Goal: Find specific page/section

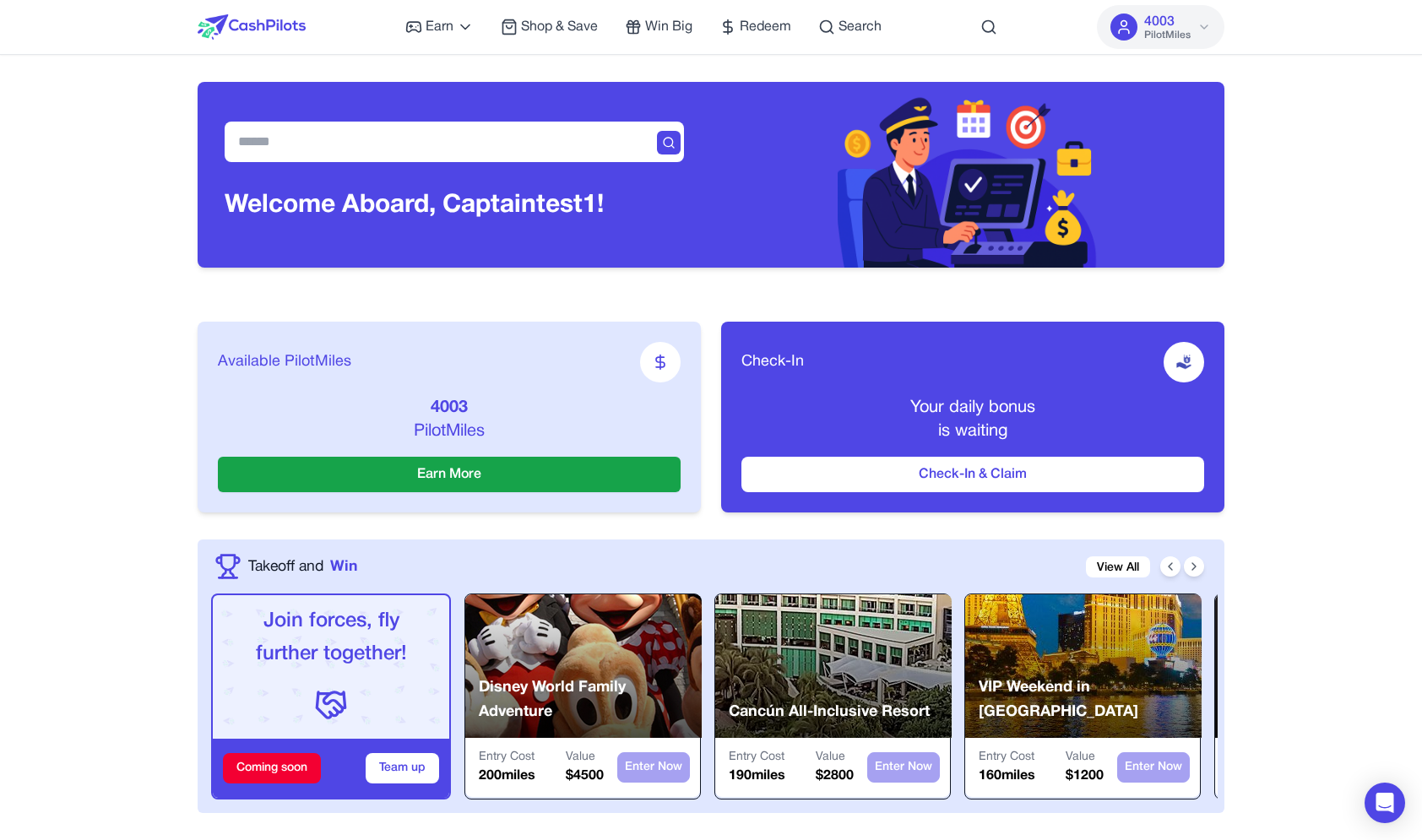
scroll to position [3825, 0]
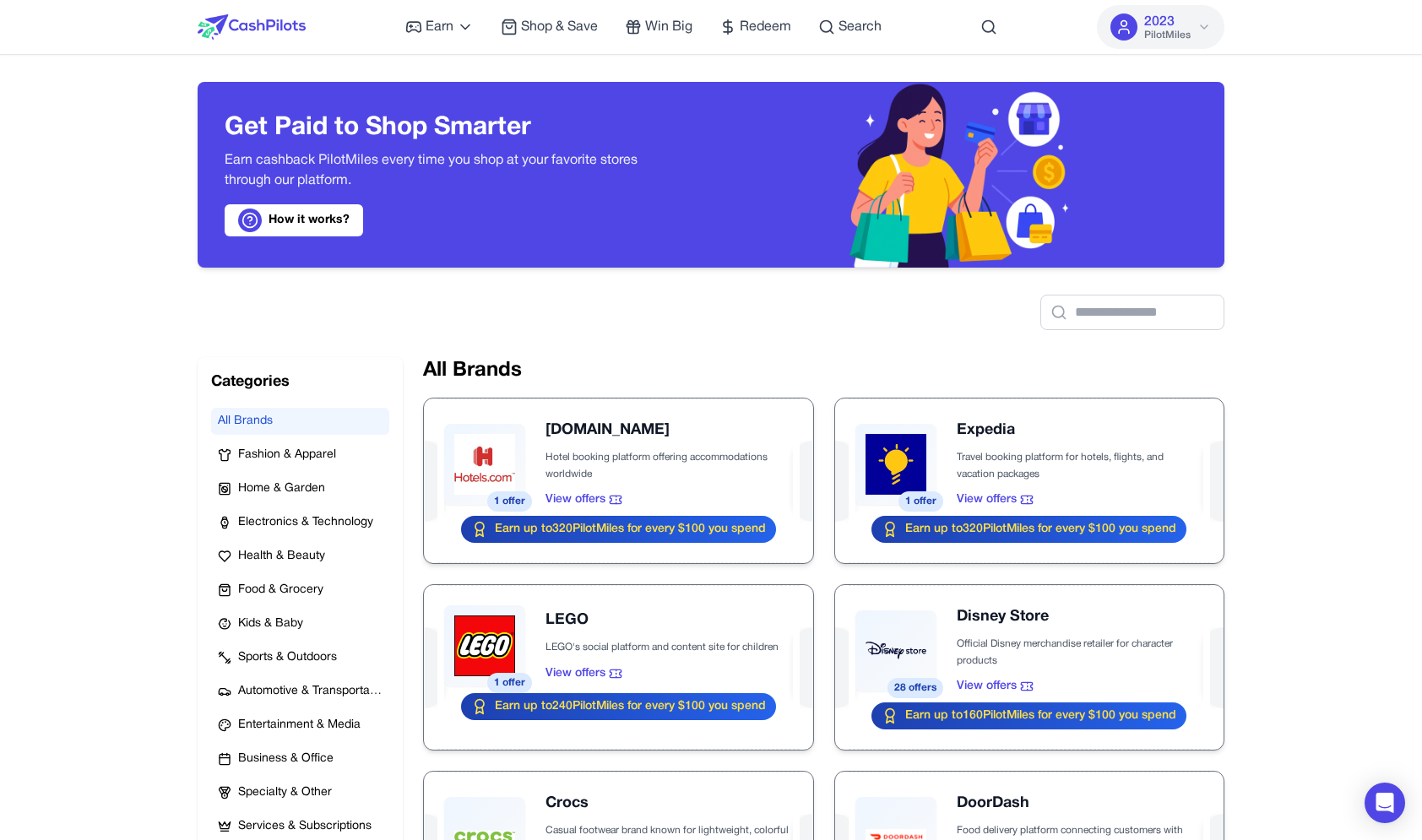
click at [263, 19] on img at bounding box center [251, 27] width 108 height 25
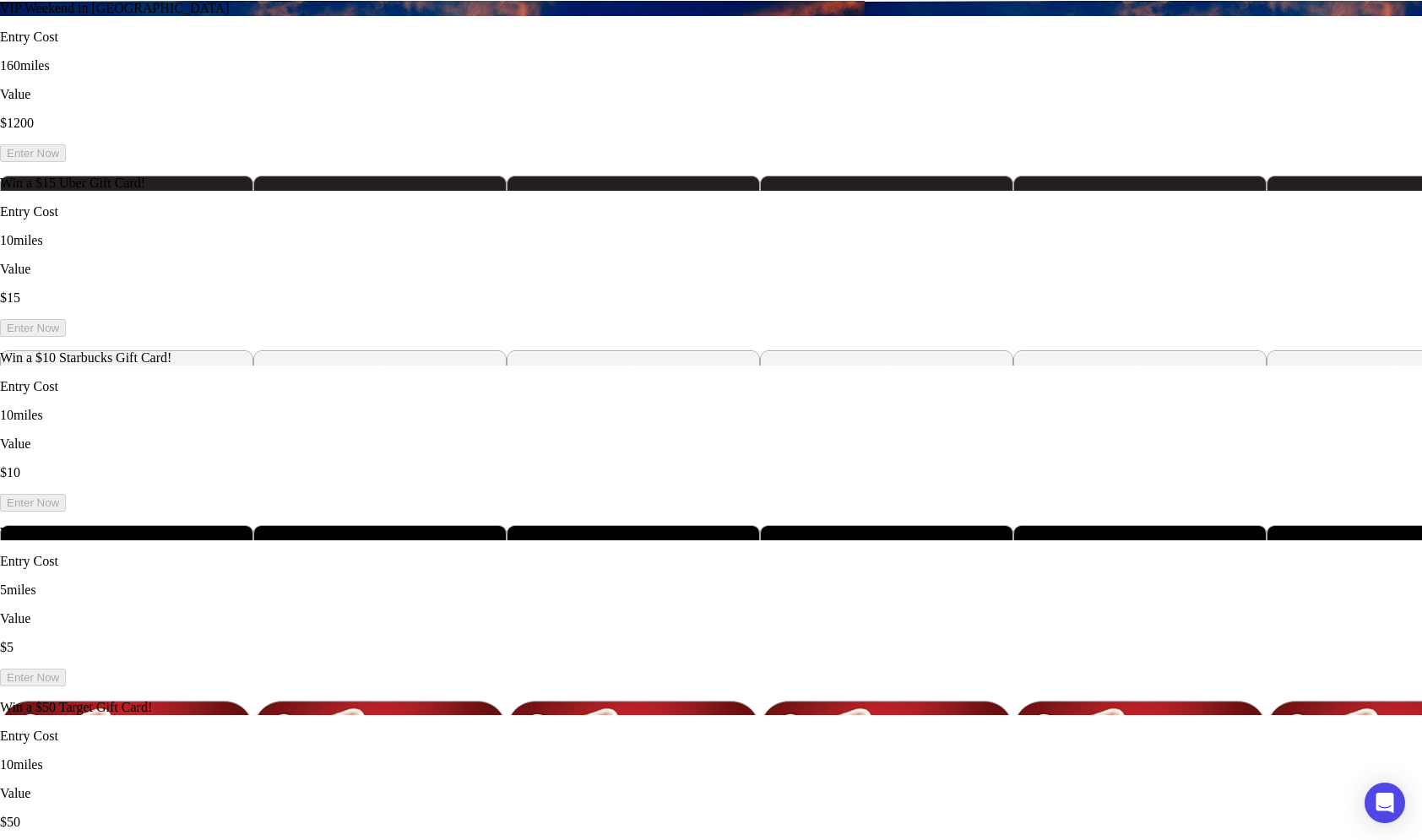
scroll to position [2661, 0]
